Goal: Information Seeking & Learning: Learn about a topic

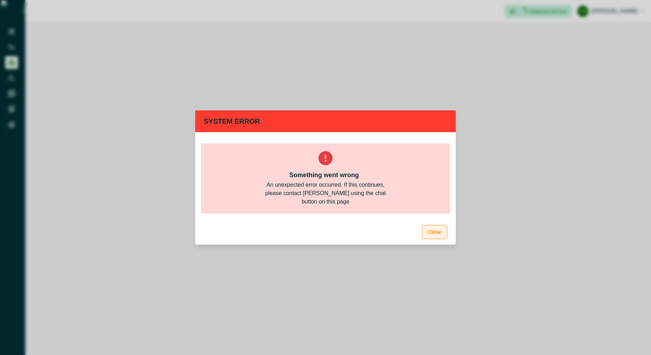
click at [438, 230] on button "Close" at bounding box center [434, 232] width 25 height 14
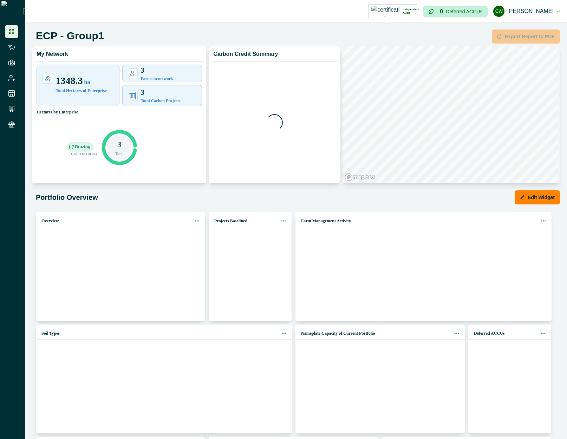
click at [14, 37] on li at bounding box center [11, 31] width 13 height 13
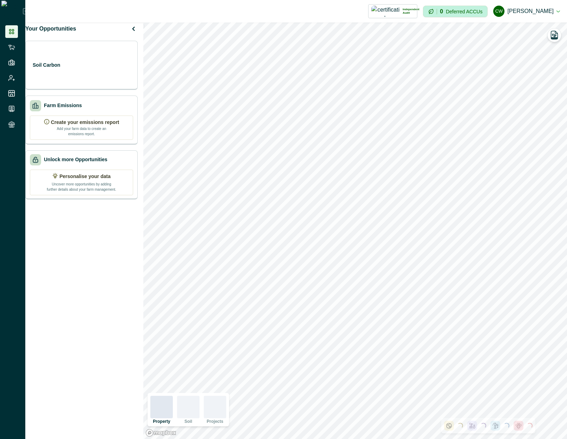
click at [537, 9] on button "cw cadel watson" at bounding box center [526, 11] width 67 height 17
click at [546, 8] on button "cw cadel watson" at bounding box center [526, 11] width 67 height 17
click at [111, 66] on div "Soil Carbon 21 active projects" at bounding box center [81, 65] width 103 height 14
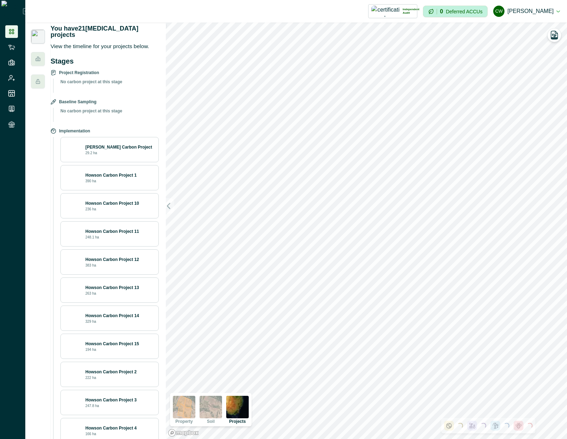
scroll to position [230, 0]
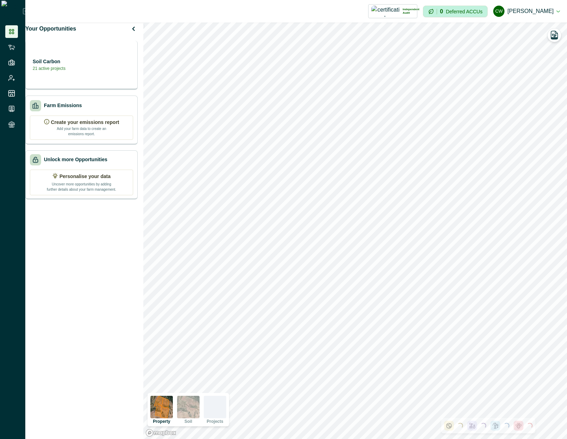
click at [110, 63] on div "Soil Carbon 21 active projects" at bounding box center [81, 65] width 112 height 49
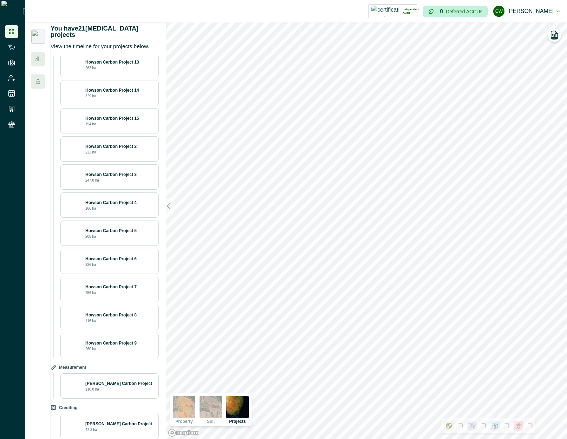
scroll to position [230, 0]
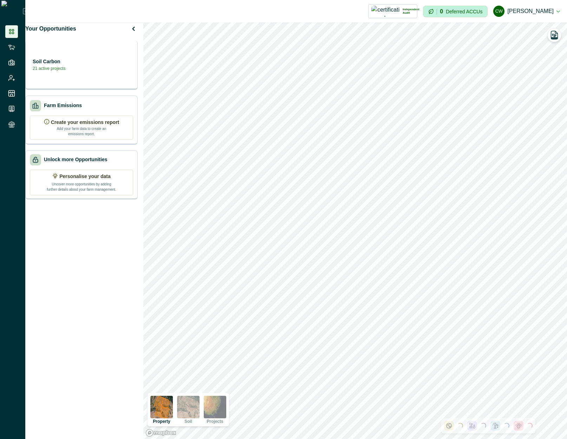
click at [116, 77] on div "Soil Carbon 21 active projects" at bounding box center [81, 65] width 112 height 49
click at [90, 59] on div "Soil Carbon 21 active projects" at bounding box center [81, 65] width 112 height 49
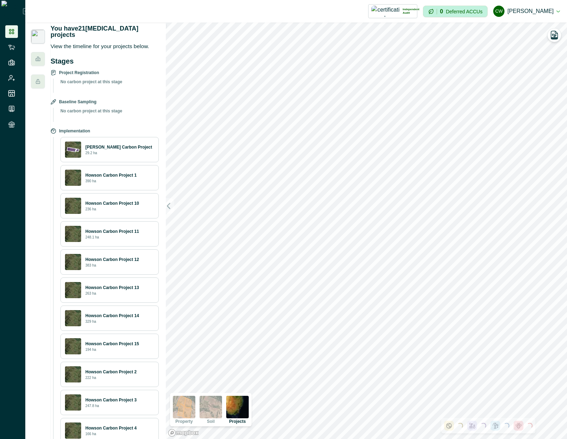
click at [109, 185] on div "Howson Carbon Project 1 390 ha" at bounding box center [109, 178] width 89 height 16
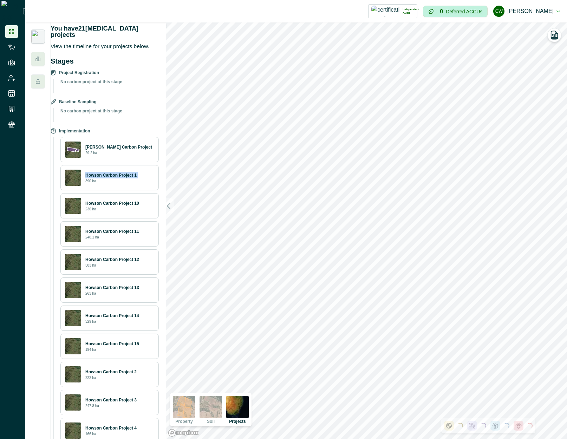
click at [109, 185] on div "Howson Carbon Project 1 390 ha" at bounding box center [109, 178] width 89 height 16
click at [108, 206] on div "Howson Carbon Project 10 236 ha" at bounding box center [119, 206] width 69 height 12
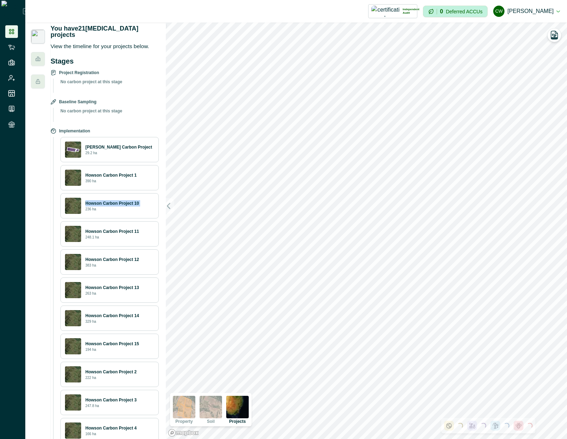
click at [108, 206] on div "Howson Carbon Project 10 236 ha" at bounding box center [119, 206] width 69 height 12
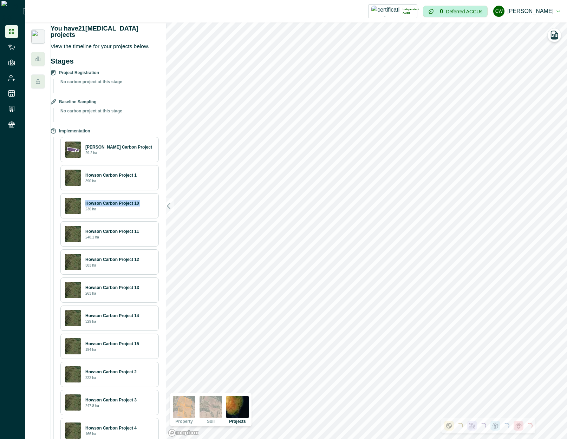
click at [108, 206] on div "Howson Carbon Project 10 236 ha" at bounding box center [119, 206] width 69 height 12
click at [114, 160] on div "Casey Carbon Project 29.2 ha" at bounding box center [109, 149] width 98 height 25
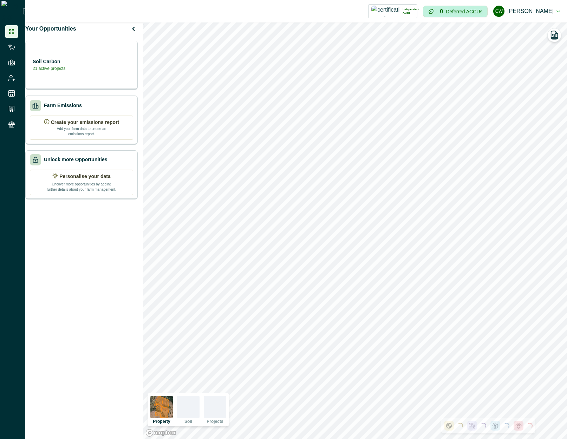
click at [110, 67] on div "Soil Carbon 21 active projects" at bounding box center [81, 65] width 103 height 14
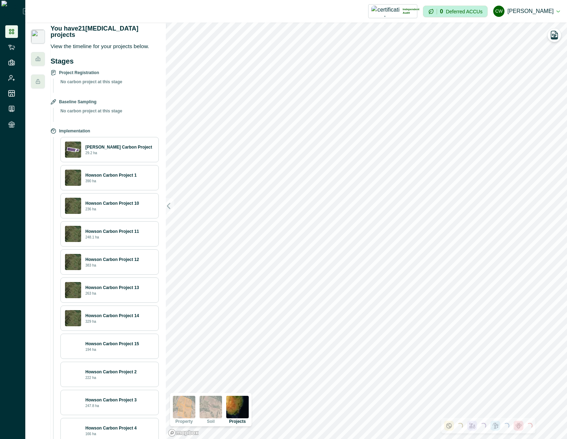
click at [137, 174] on p "Howson Carbon Project 1" at bounding box center [110, 175] width 51 height 6
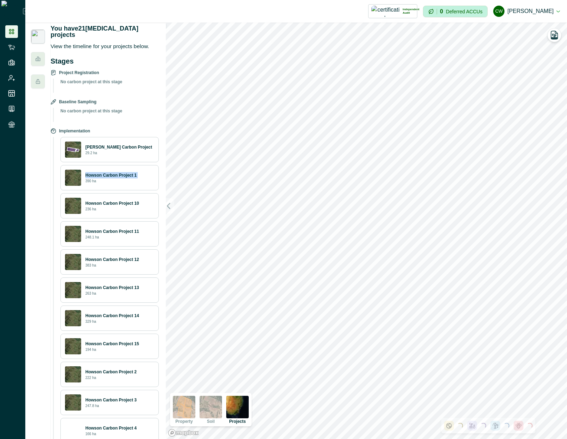
click at [137, 174] on p "Howson Carbon Project 1" at bounding box center [110, 175] width 51 height 6
click at [89, 217] on div "Howson Carbon Project 10 236 ha" at bounding box center [109, 205] width 98 height 25
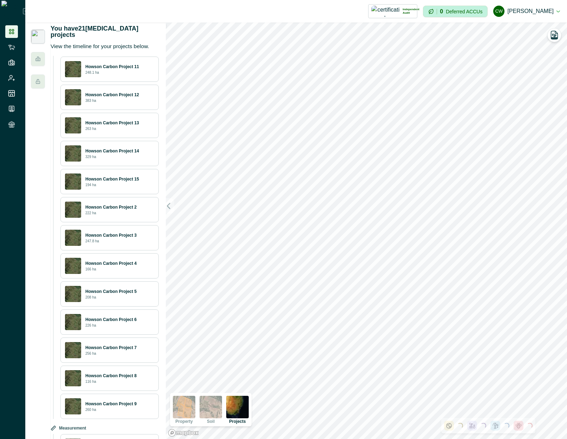
scroll to position [230, 0]
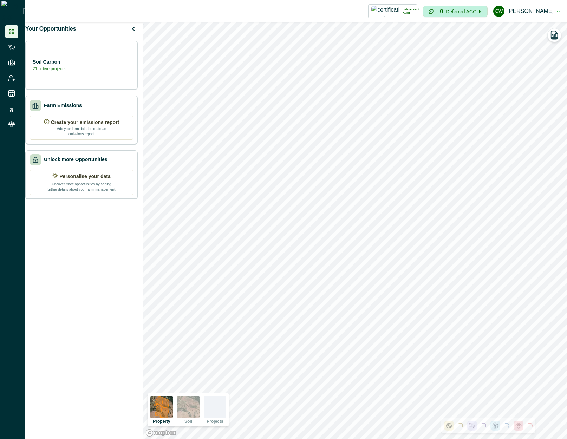
click at [101, 67] on div "Soil Carbon 21 active projects" at bounding box center [81, 65] width 103 height 14
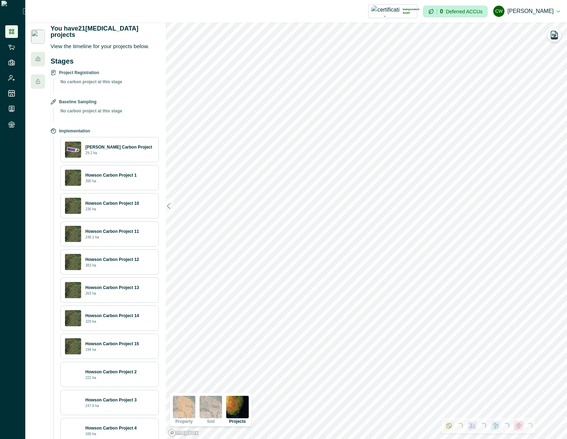
scroll to position [230, 0]
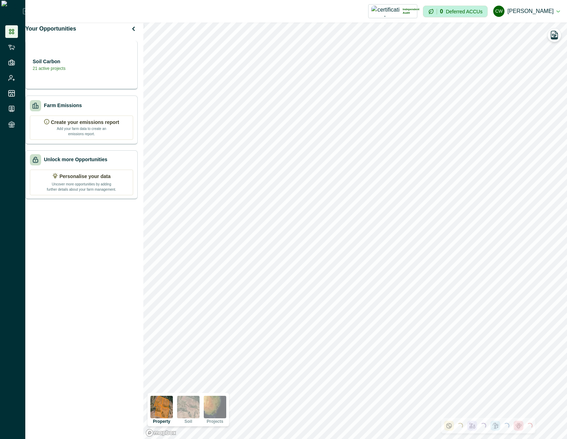
click at [73, 62] on div "Soil Carbon 21 active projects" at bounding box center [81, 65] width 112 height 49
click at [94, 86] on div "Soil Carbon 21 active projects" at bounding box center [81, 65] width 112 height 49
click at [108, 63] on div "Soil Carbon 21 active projects" at bounding box center [81, 65] width 103 height 14
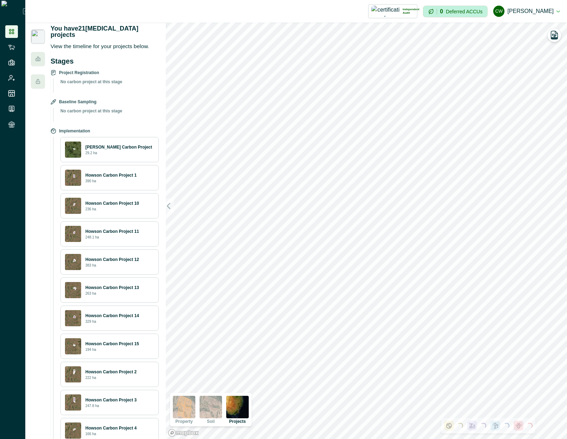
click at [129, 206] on div "Howson Carbon Project 10 236 ha" at bounding box center [119, 206] width 69 height 12
click at [130, 180] on div "Howson Carbon Project 1 390 ha" at bounding box center [119, 178] width 69 height 12
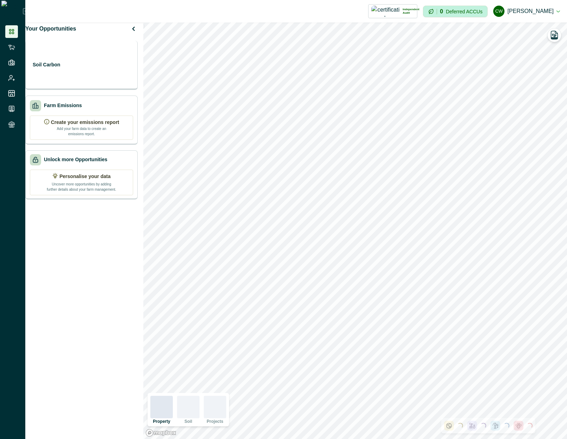
click at [88, 60] on div "Soil Carbon" at bounding box center [81, 65] width 112 height 49
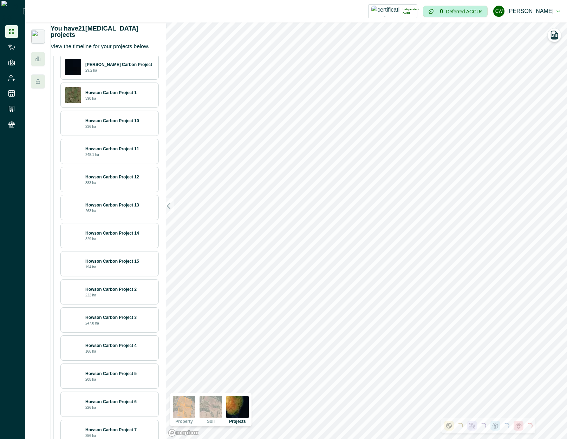
scroll to position [84, 0]
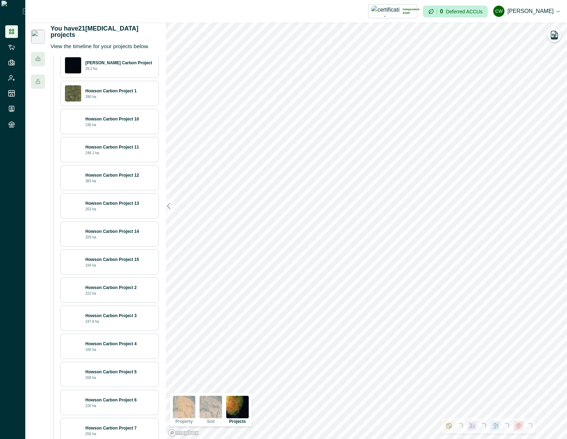
click at [112, 101] on div "Howson Carbon Project 1 390 ha" at bounding box center [109, 93] width 98 height 25
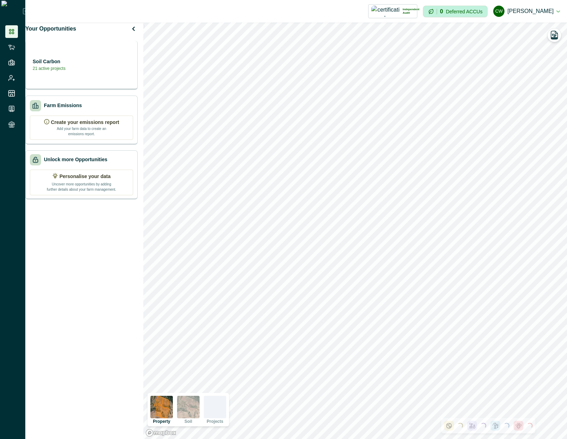
click at [70, 61] on div "Soil Carbon 21 active projects" at bounding box center [81, 65] width 112 height 49
click at [83, 55] on div "Soil Carbon 21 active projects" at bounding box center [81, 65] width 112 height 49
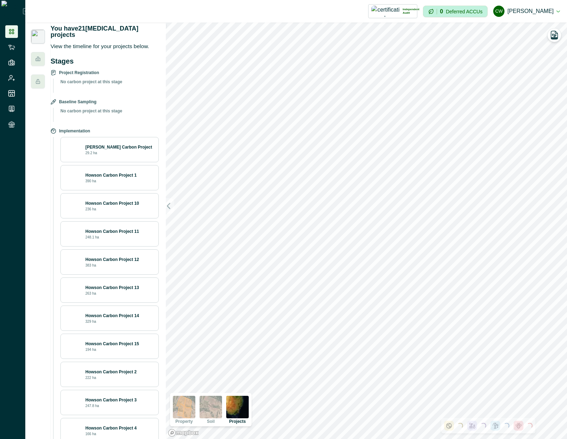
click at [108, 173] on p "Howson Carbon Project 1" at bounding box center [110, 175] width 51 height 6
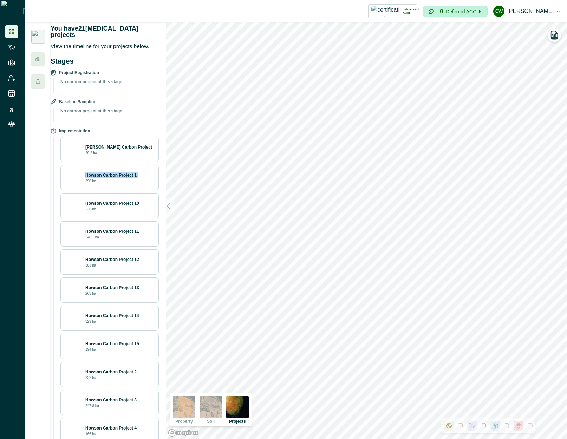
click at [108, 173] on p "Howson Carbon Project 1" at bounding box center [110, 175] width 51 height 6
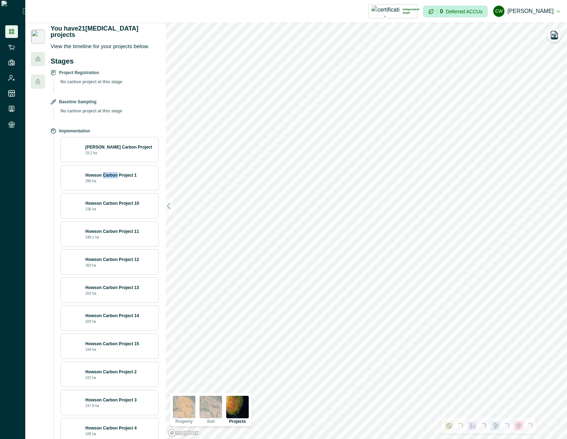
click at [108, 173] on p "Howson Carbon Project 1" at bounding box center [110, 175] width 51 height 6
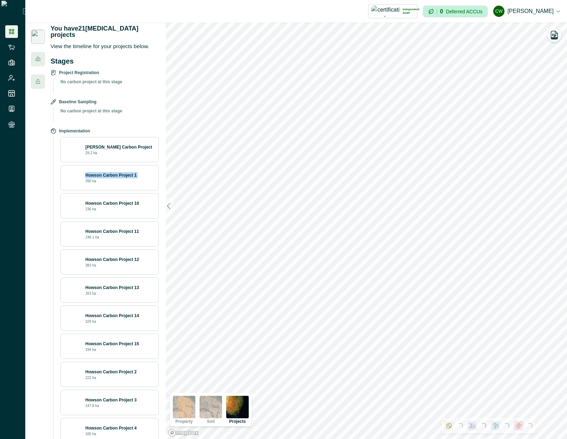
click at [108, 173] on p "Howson Carbon Project 1" at bounding box center [110, 175] width 51 height 6
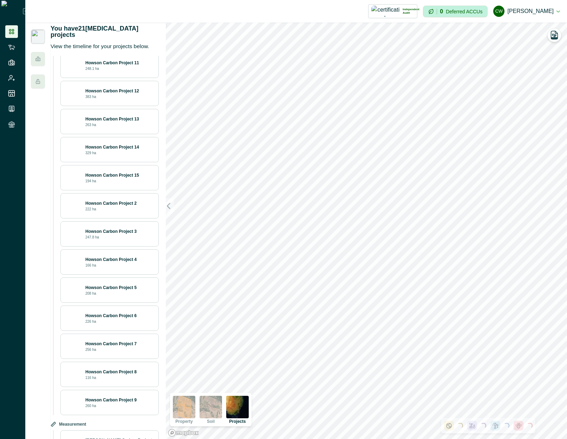
click at [111, 153] on div "Howson Carbon Project 14 329 ha" at bounding box center [119, 150] width 69 height 12
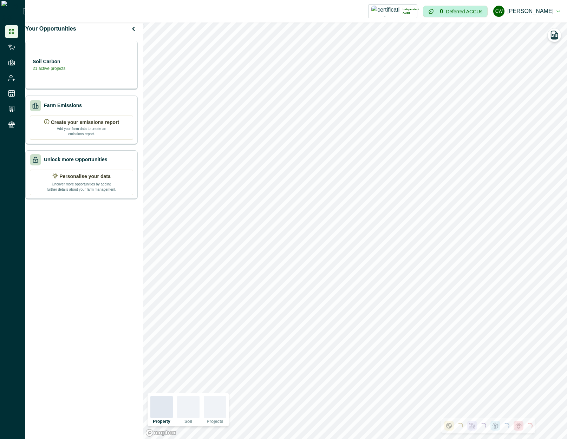
click at [109, 71] on div "Soil Carbon 21 active projects" at bounding box center [81, 65] width 103 height 14
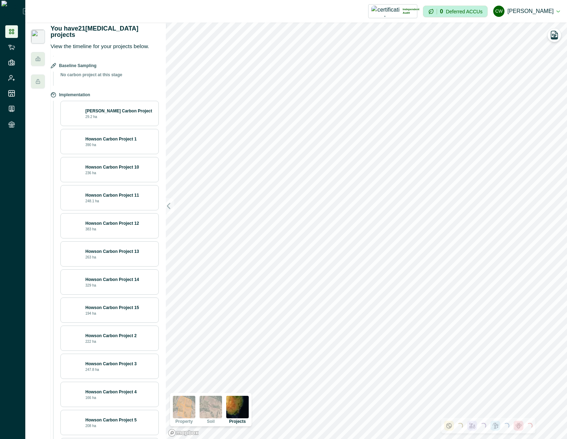
scroll to position [84, 0]
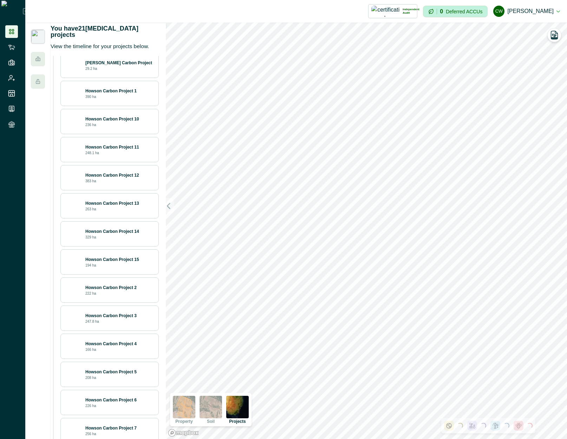
click at [127, 64] on p "[PERSON_NAME] Carbon Project" at bounding box center [118, 63] width 67 height 6
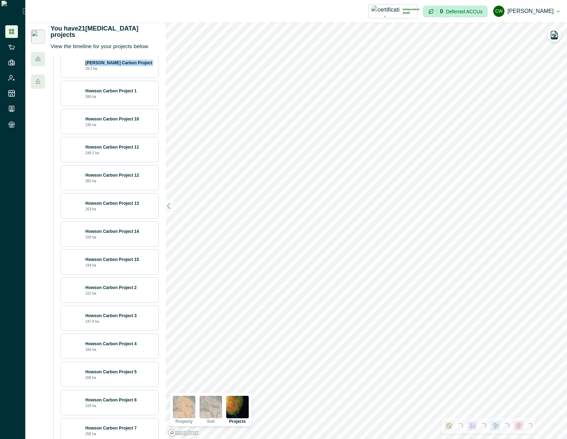
click at [127, 64] on p "[PERSON_NAME] Carbon Project" at bounding box center [118, 63] width 67 height 6
click at [109, 79] on div "Casey Carbon Project 29.2 ha Howson Carbon Project 1 390 ha Howson Carbon Proje…" at bounding box center [107, 276] width 103 height 447
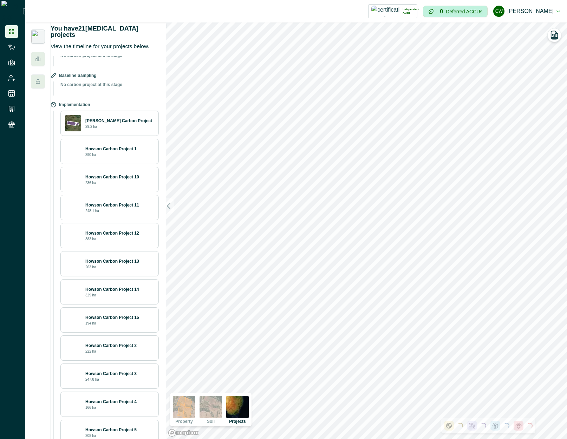
scroll to position [0, 0]
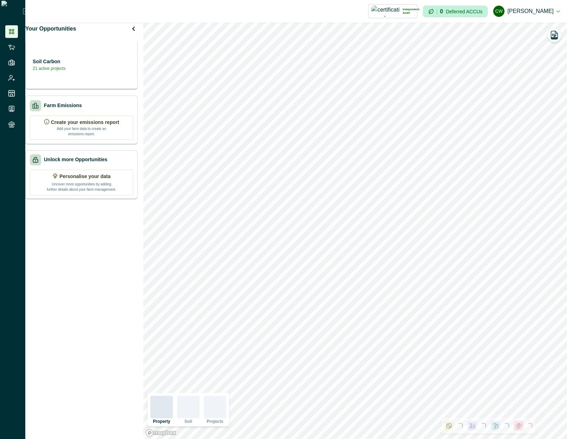
click at [91, 62] on div "Soil Carbon 21 active projects" at bounding box center [81, 65] width 112 height 49
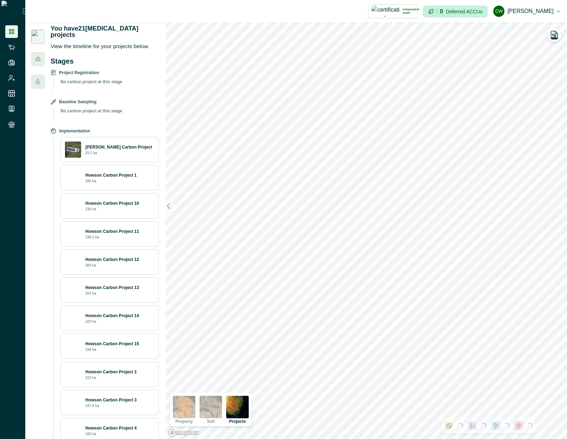
scroll to position [84, 0]
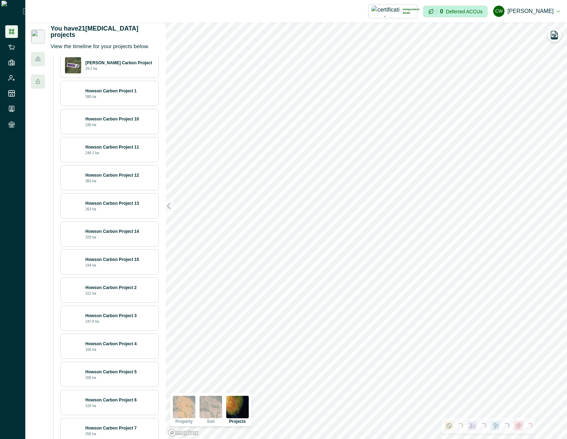
click at [123, 119] on p "Howson Carbon Project 10" at bounding box center [112, 119] width 54 height 6
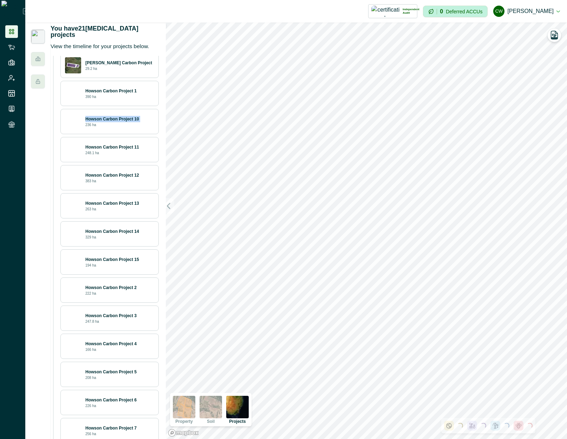
click at [123, 119] on p "Howson Carbon Project 10" at bounding box center [112, 119] width 54 height 6
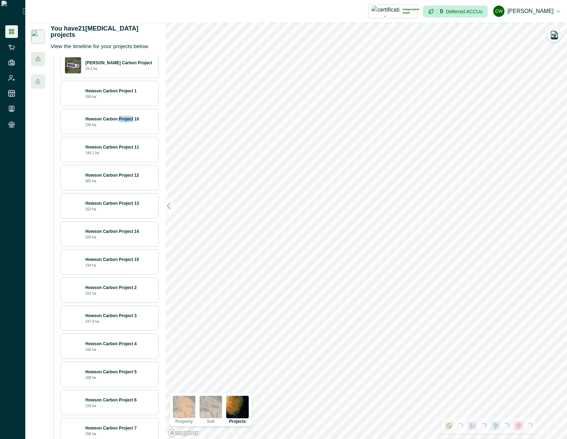
click at [123, 119] on p "Howson Carbon Project 10" at bounding box center [112, 119] width 54 height 6
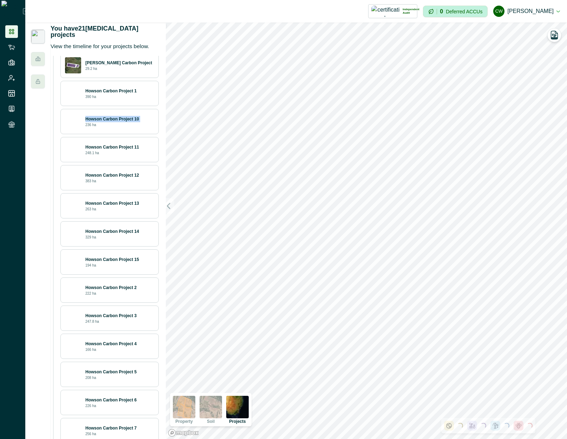
click at [123, 119] on p "Howson Carbon Project 10" at bounding box center [112, 119] width 54 height 6
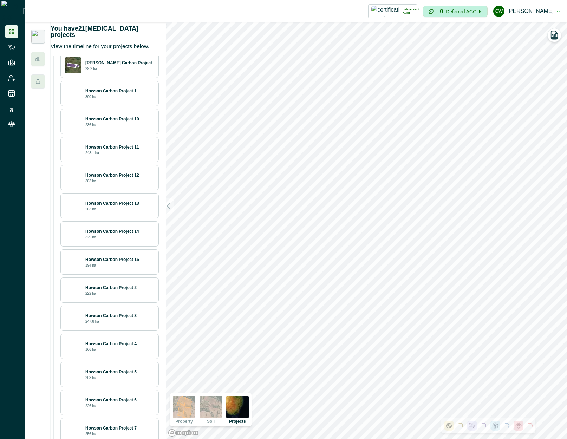
click at [122, 97] on div "Howson Carbon Project 1 390 ha" at bounding box center [119, 94] width 69 height 12
click at [124, 96] on div "Howson Carbon Project 1 390 ha" at bounding box center [119, 94] width 69 height 12
click at [129, 90] on p "Howson Carbon Project 1" at bounding box center [110, 91] width 51 height 6
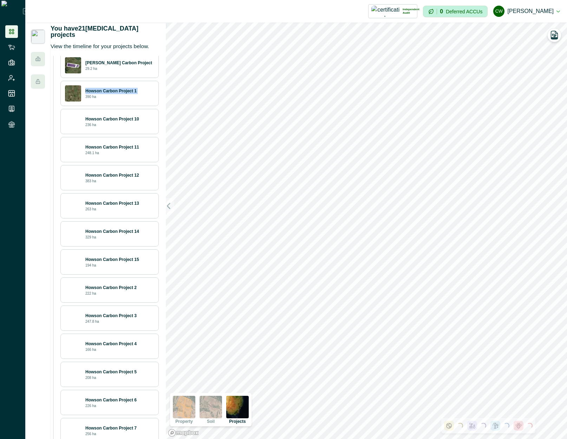
click at [129, 90] on p "Howson Carbon Project 1" at bounding box center [110, 91] width 51 height 6
drag, startPoint x: 129, startPoint y: 90, endPoint x: 115, endPoint y: 219, distance: 130.7
click at [115, 219] on div "[PERSON_NAME] Carbon Project 29.2 [PERSON_NAME] Carbon Project 1 390 [PERSON_NA…" at bounding box center [107, 276] width 103 height 447
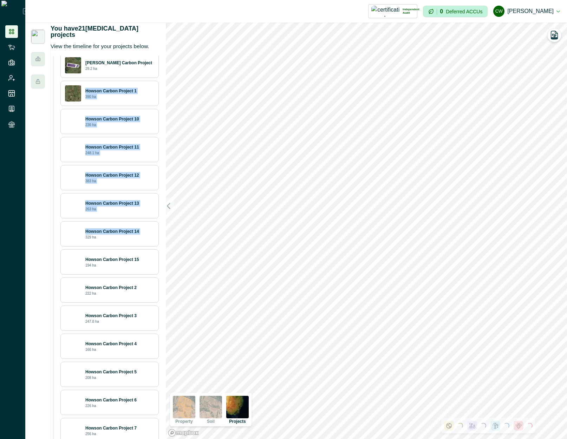
click at [115, 219] on div "[PERSON_NAME] Carbon Project 29.2 [PERSON_NAME] Carbon Project 1 390 [PERSON_NA…" at bounding box center [107, 276] width 103 height 447
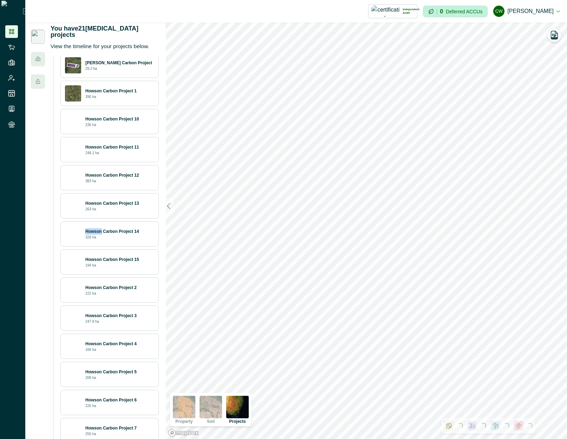
click at [115, 219] on div "[PERSON_NAME] Carbon Project 29.2 [PERSON_NAME] Carbon Project 1 390 [PERSON_NA…" at bounding box center [107, 276] width 103 height 447
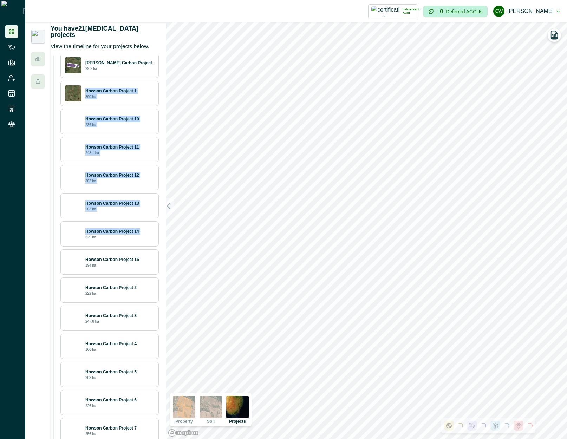
drag, startPoint x: 115, startPoint y: 219, endPoint x: 109, endPoint y: 85, distance: 134.6
click at [109, 85] on div "[PERSON_NAME] Carbon Project 29.2 [PERSON_NAME] Carbon Project 1 390 [PERSON_NA…" at bounding box center [107, 276] width 103 height 447
click at [109, 85] on div "Howson Carbon Project 1 390 ha" at bounding box center [109, 93] width 89 height 16
drag, startPoint x: 109, startPoint y: 85, endPoint x: 125, endPoint y: 246, distance: 161.7
click at [125, 246] on div "[PERSON_NAME] Carbon Project 29.2 [PERSON_NAME] Carbon Project 1 390 [PERSON_NA…" at bounding box center [107, 276] width 103 height 447
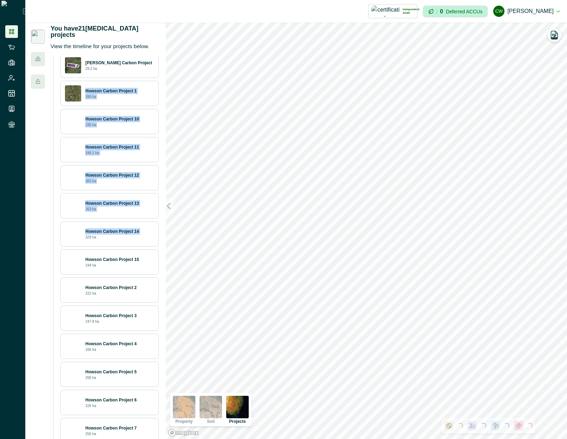
click at [125, 246] on div "Howson Carbon Project 14 329 ha" at bounding box center [109, 233] width 98 height 25
drag, startPoint x: 125, startPoint y: 246, endPoint x: 126, endPoint y: 98, distance: 147.9
click at [126, 98] on div "[PERSON_NAME] Carbon Project 29.2 [PERSON_NAME] Carbon Project 1 390 [PERSON_NA…" at bounding box center [107, 276] width 103 height 447
click at [125, 97] on div "Howson Carbon Project 1 390 ha" at bounding box center [119, 94] width 69 height 12
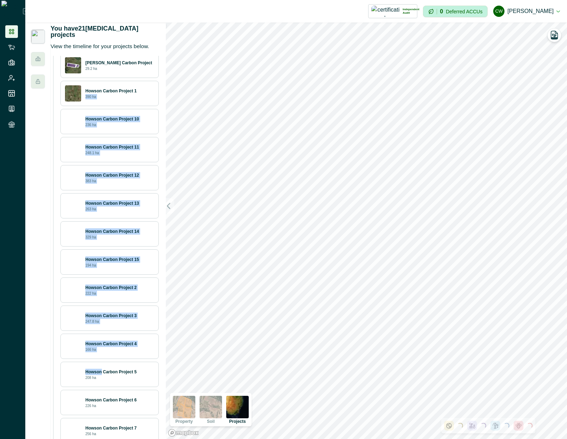
drag, startPoint x: 125, startPoint y: 97, endPoint x: 113, endPoint y: 362, distance: 266.1
click at [113, 362] on div "[PERSON_NAME] Carbon Project 29.2 [PERSON_NAME] Carbon Project 1 390 [PERSON_NA…" at bounding box center [107, 276] width 103 height 447
click at [113, 362] on div "Howson Carbon Project 5 208 ha" at bounding box center [109, 374] width 98 height 25
drag, startPoint x: 117, startPoint y: 377, endPoint x: 99, endPoint y: 74, distance: 303.6
click at [99, 74] on div "[PERSON_NAME] Carbon Project 29.2 [PERSON_NAME] Carbon Project 1 390 [PERSON_NA…" at bounding box center [107, 276] width 103 height 447
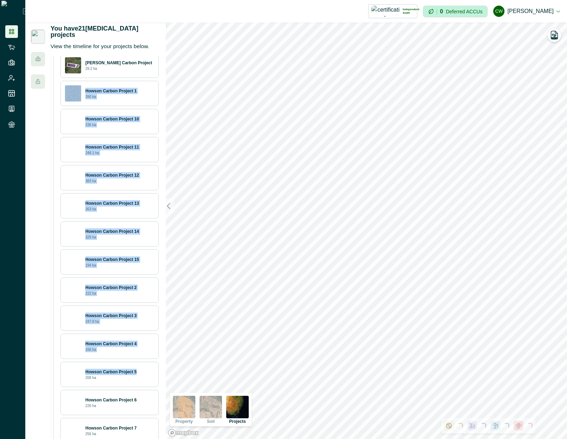
click at [99, 74] on div "Casey Carbon Project 29.2 ha" at bounding box center [109, 65] width 98 height 25
drag, startPoint x: 99, startPoint y: 74, endPoint x: 112, endPoint y: 379, distance: 305.5
click at [112, 379] on div "[PERSON_NAME] Carbon Project 29.2 [PERSON_NAME] Carbon Project 1 390 [PERSON_NA…" at bounding box center [107, 276] width 103 height 447
click at [112, 379] on div "Howson Carbon Project 5 208 ha" at bounding box center [119, 375] width 69 height 12
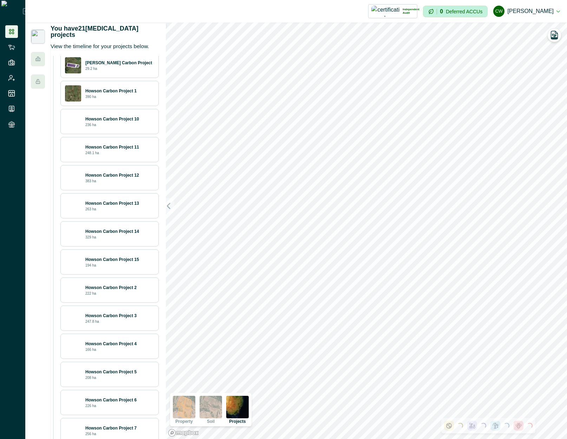
scroll to position [230, 0]
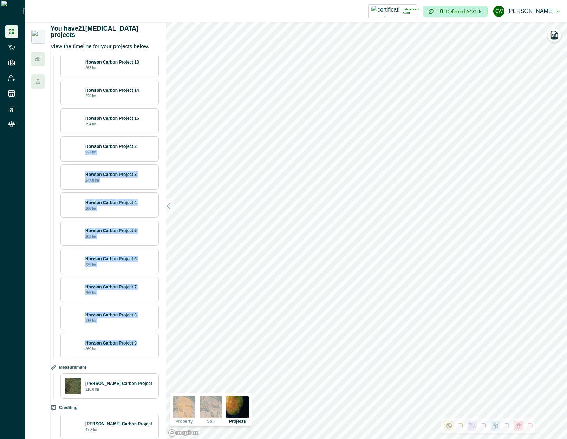
drag, startPoint x: 114, startPoint y: 352, endPoint x: 115, endPoint y: 147, distance: 204.7
click at [115, 148] on div "[PERSON_NAME] Carbon Project 29.2 [PERSON_NAME] Carbon Project 1 390 [PERSON_NA…" at bounding box center [107, 135] width 103 height 447
click at [115, 147] on div "Howson Carbon Project 2 222 ha" at bounding box center [119, 149] width 69 height 12
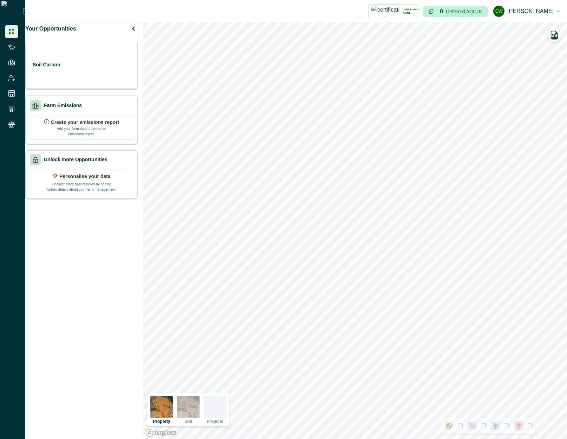
click at [98, 57] on div "Soil Carbon" at bounding box center [81, 65] width 112 height 49
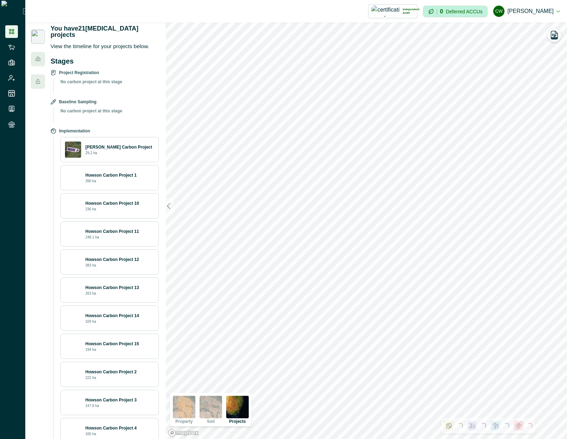
scroll to position [42, 0]
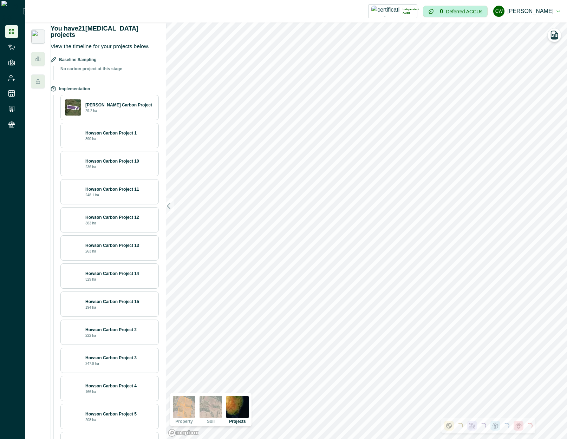
click at [103, 140] on div "Howson Carbon Project 1 390 ha" at bounding box center [119, 136] width 69 height 12
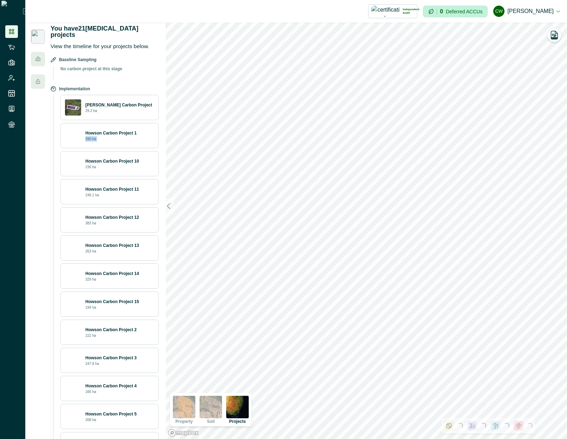
click at [103, 140] on div "Howson Carbon Project 1 390 ha" at bounding box center [119, 136] width 69 height 12
click at [102, 165] on div "Howson Carbon Project 10 236 ha" at bounding box center [119, 164] width 69 height 12
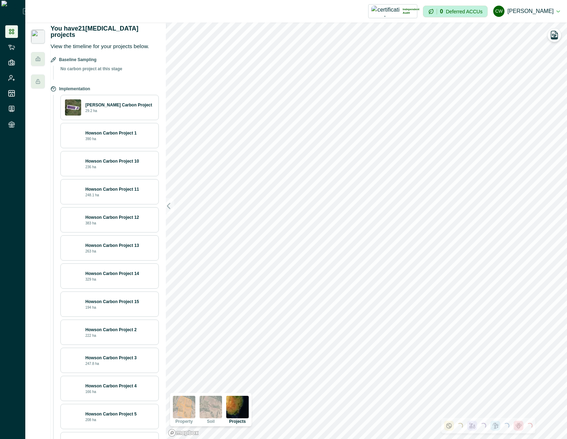
click at [96, 168] on p "236 ha" at bounding box center [90, 166] width 11 height 5
click at [104, 159] on p "Howson Carbon Project 10" at bounding box center [112, 161] width 54 height 6
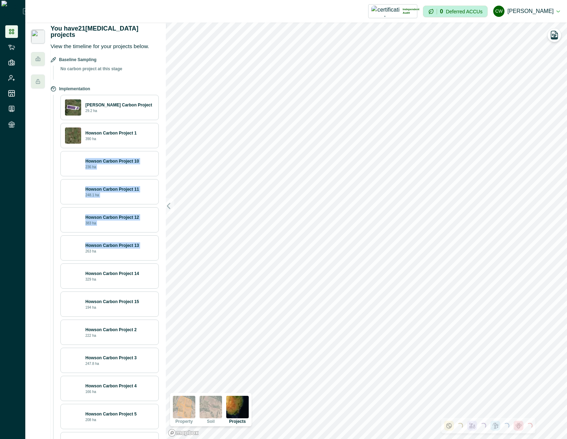
drag, startPoint x: 104, startPoint y: 159, endPoint x: 92, endPoint y: 237, distance: 78.8
click at [92, 237] on div "[PERSON_NAME] Carbon Project 29.2 [PERSON_NAME] Carbon Project 1 390 [PERSON_NA…" at bounding box center [107, 318] width 103 height 447
click at [92, 237] on div "Howson Carbon Project 13 263 ha" at bounding box center [109, 247] width 98 height 25
drag, startPoint x: 92, startPoint y: 237, endPoint x: 105, endPoint y: 162, distance: 76.2
click at [105, 162] on div "[PERSON_NAME] Carbon Project 29.2 [PERSON_NAME] Carbon Project 1 390 [PERSON_NA…" at bounding box center [107, 318] width 103 height 447
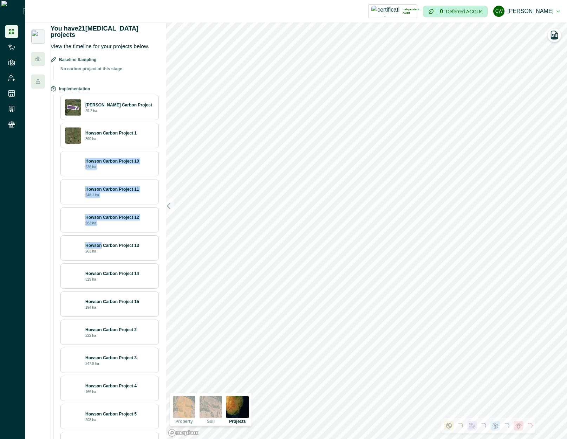
click at [105, 162] on p "Howson Carbon Project 10" at bounding box center [112, 161] width 54 height 6
drag, startPoint x: 105, startPoint y: 162, endPoint x: 101, endPoint y: 228, distance: 65.8
click at [101, 228] on div "[PERSON_NAME] Carbon Project 29.2 [PERSON_NAME] Carbon Project 1 390 [PERSON_NA…" at bounding box center [107, 318] width 103 height 447
click at [101, 228] on div "Howson Carbon Project 12 383 ha" at bounding box center [109, 219] width 98 height 25
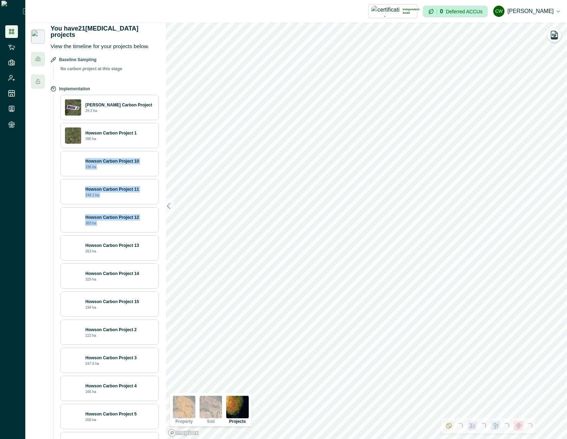
drag, startPoint x: 101, startPoint y: 228, endPoint x: 106, endPoint y: 155, distance: 73.2
click at [105, 155] on div "[PERSON_NAME] Carbon Project 29.2 [PERSON_NAME] Carbon Project 1 390 [PERSON_NA…" at bounding box center [107, 318] width 103 height 447
click at [106, 156] on div "Howson Carbon Project 10 236 ha" at bounding box center [109, 164] width 89 height 16
drag, startPoint x: 106, startPoint y: 155, endPoint x: 109, endPoint y: 224, distance: 69.2
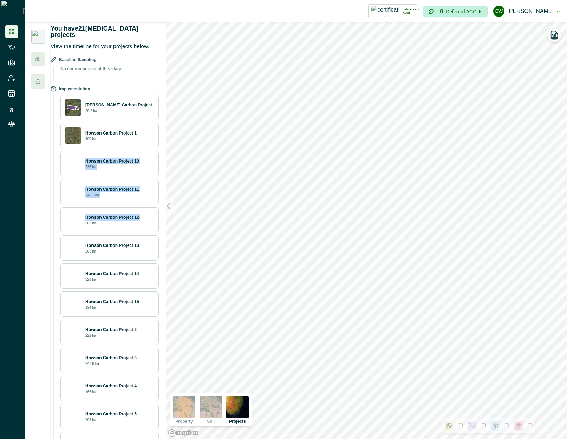
click at [109, 224] on div "[PERSON_NAME] Carbon Project 29.2 [PERSON_NAME] Carbon Project 1 390 [PERSON_NA…" at bounding box center [107, 318] width 103 height 447
click at [109, 224] on div "Howson Carbon Project 12 383 ha" at bounding box center [119, 220] width 69 height 12
drag, startPoint x: 109, startPoint y: 224, endPoint x: 117, endPoint y: 158, distance: 66.2
click at [117, 158] on div "[PERSON_NAME] Carbon Project 29.2 [PERSON_NAME] Carbon Project 1 390 [PERSON_NA…" at bounding box center [107, 318] width 103 height 447
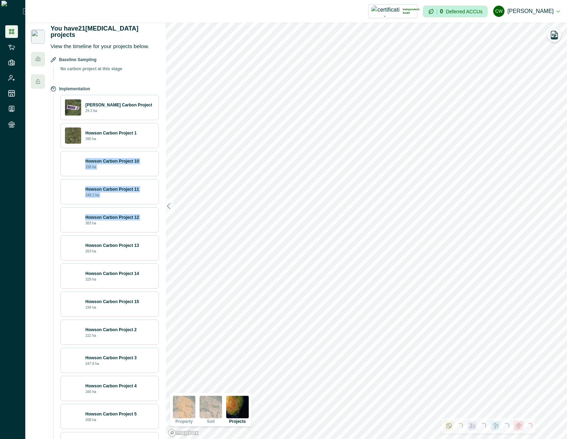
click at [117, 158] on p "Howson Carbon Project 10" at bounding box center [112, 161] width 54 height 6
drag, startPoint x: 117, startPoint y: 158, endPoint x: 112, endPoint y: 242, distance: 83.7
click at [112, 242] on div "[PERSON_NAME] Carbon Project 29.2 [PERSON_NAME] Carbon Project 1 390 [PERSON_NA…" at bounding box center [107, 318] width 103 height 447
click at [112, 242] on p "Howson Carbon Project 13" at bounding box center [112, 245] width 54 height 6
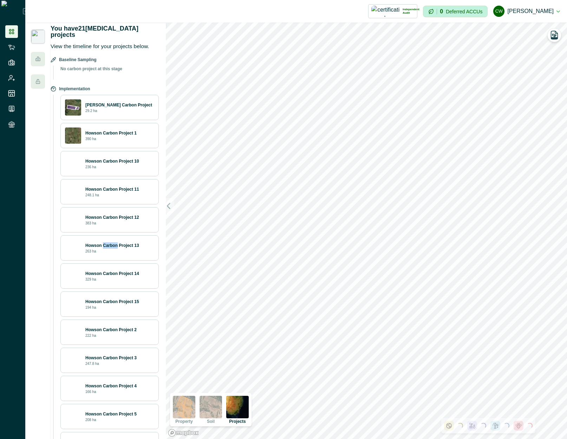
click at [112, 242] on p "Howson Carbon Project 13" at bounding box center [112, 245] width 54 height 6
drag, startPoint x: 112, startPoint y: 242, endPoint x: 110, endPoint y: 254, distance: 12.5
click at [110, 254] on div "Howson Carbon Project 13 263 ha" at bounding box center [109, 248] width 89 height 16
drag, startPoint x: 110, startPoint y: 254, endPoint x: 119, endPoint y: 146, distance: 108.9
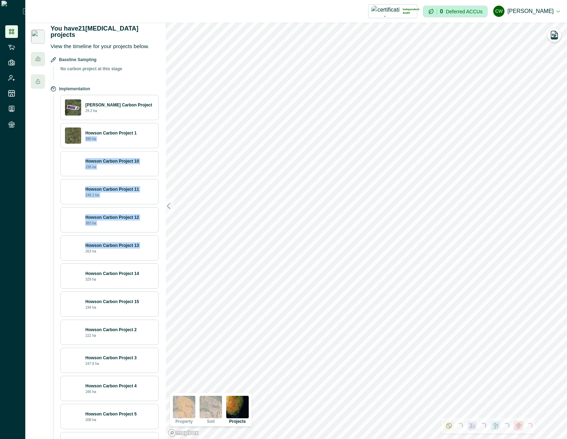
click at [119, 146] on div "[PERSON_NAME] Carbon Project 29.2 [PERSON_NAME] Carbon Project 1 390 [PERSON_NA…" at bounding box center [107, 318] width 103 height 447
click at [119, 146] on div "Howson Carbon Project 1 390 ha" at bounding box center [109, 135] width 98 height 25
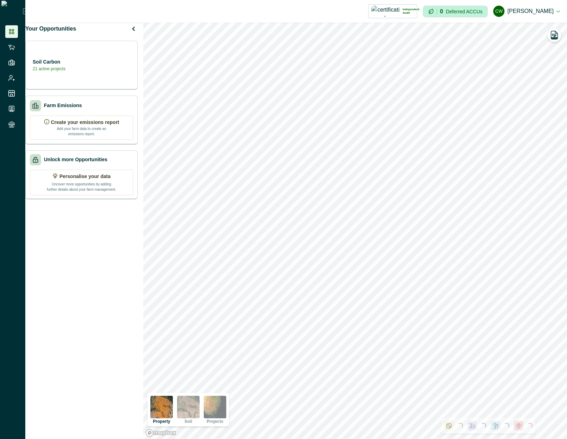
click at [100, 66] on div "Soil Carbon 21 active projects" at bounding box center [81, 65] width 103 height 14
click at [92, 68] on div "Soil Carbon" at bounding box center [81, 65] width 103 height 14
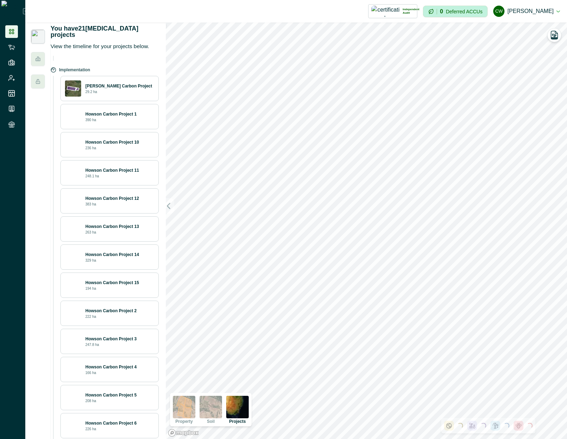
scroll to position [42, 0]
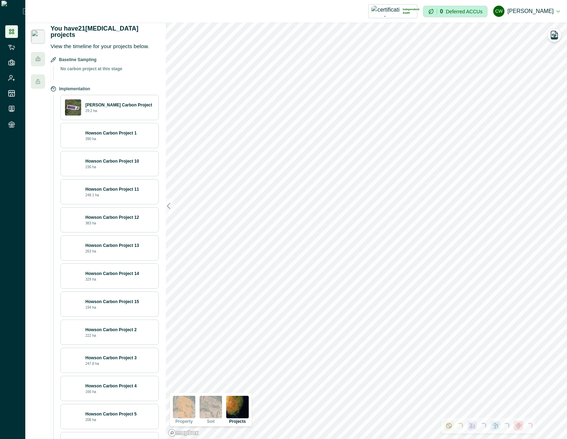
click at [119, 160] on p "Howson Carbon Project 10" at bounding box center [112, 161] width 54 height 6
drag, startPoint x: 119, startPoint y: 160, endPoint x: 120, endPoint y: 216, distance: 55.5
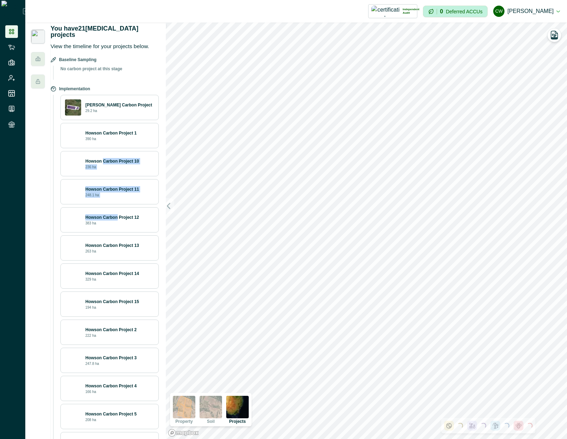
click at [120, 216] on div "Casey Carbon Project 29.2 ha Howson Carbon Project 1 390 ha Howson Carbon Proje…" at bounding box center [107, 318] width 103 height 447
click at [120, 216] on p "Howson Carbon Project 12" at bounding box center [112, 217] width 54 height 6
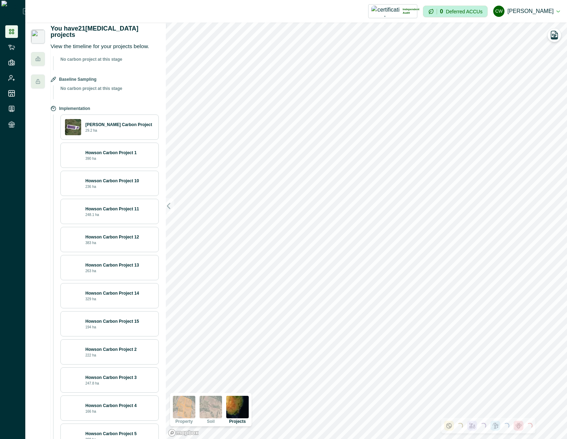
scroll to position [0, 0]
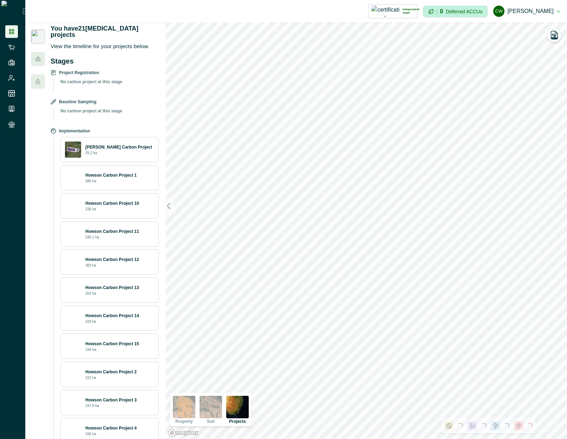
click at [126, 188] on div "Howson Carbon Project 1 390 ha" at bounding box center [109, 177] width 98 height 25
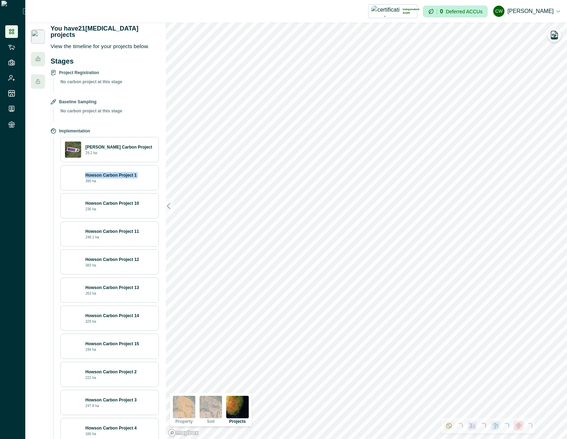
click at [126, 188] on div "Howson Carbon Project 1 390 ha" at bounding box center [109, 177] width 98 height 25
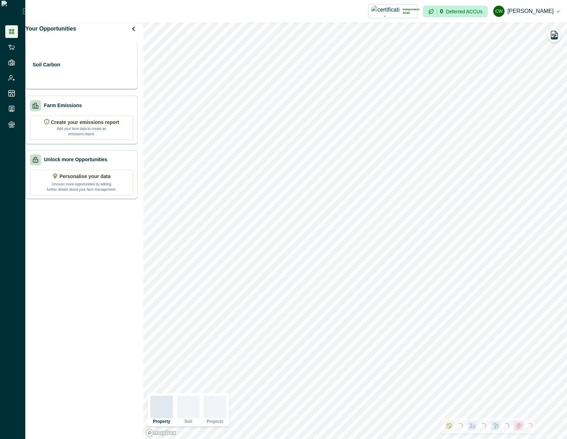
click at [87, 71] on div "Soil Carbon" at bounding box center [81, 65] width 103 height 14
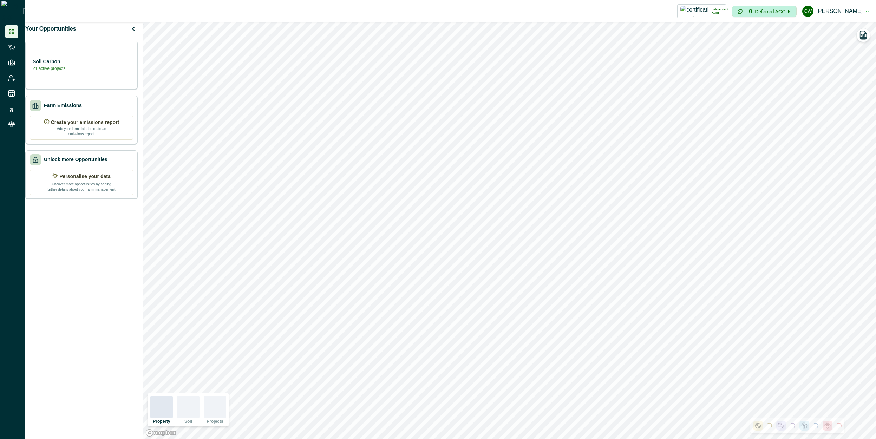
click at [106, 63] on div "Soil Carbon 21 active projects" at bounding box center [81, 65] width 112 height 49
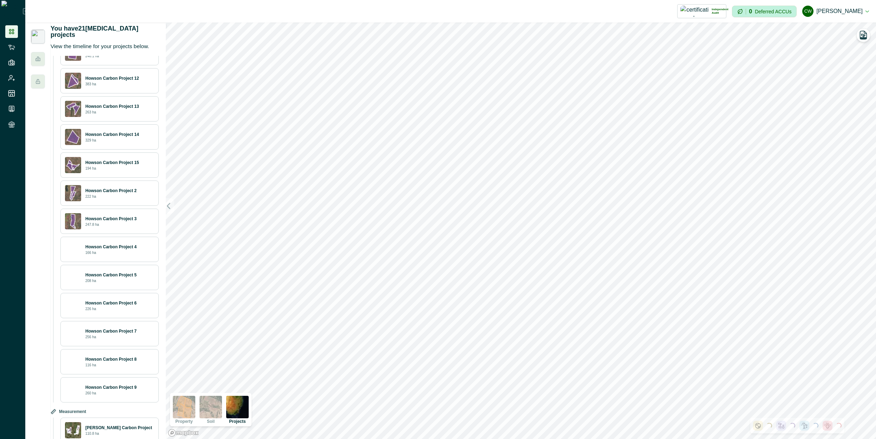
scroll to position [230, 0]
